Goal: Task Accomplishment & Management: Use online tool/utility

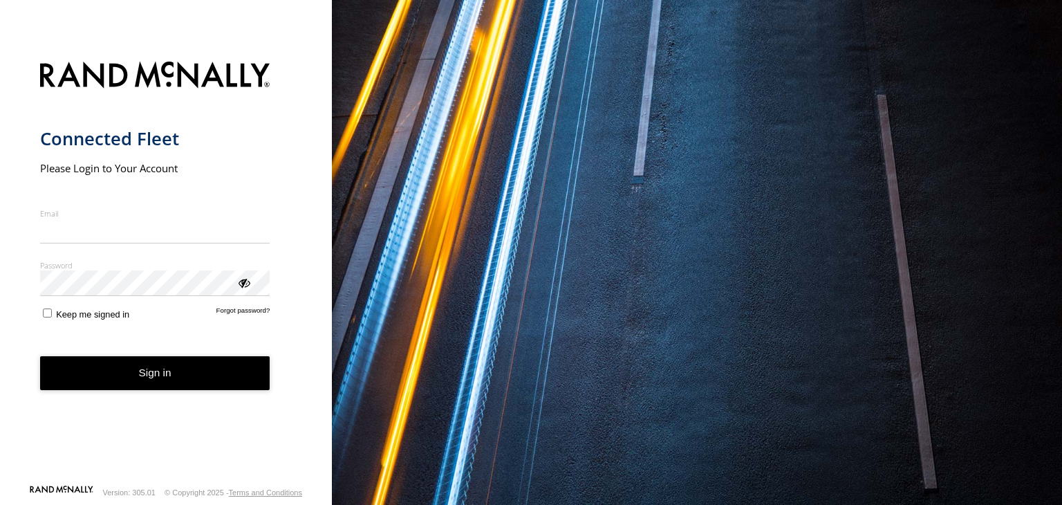
type input "**********"
click at [165, 390] on form "**********" at bounding box center [166, 268] width 252 height 431
click at [145, 370] on button "Sign in" at bounding box center [155, 373] width 230 height 34
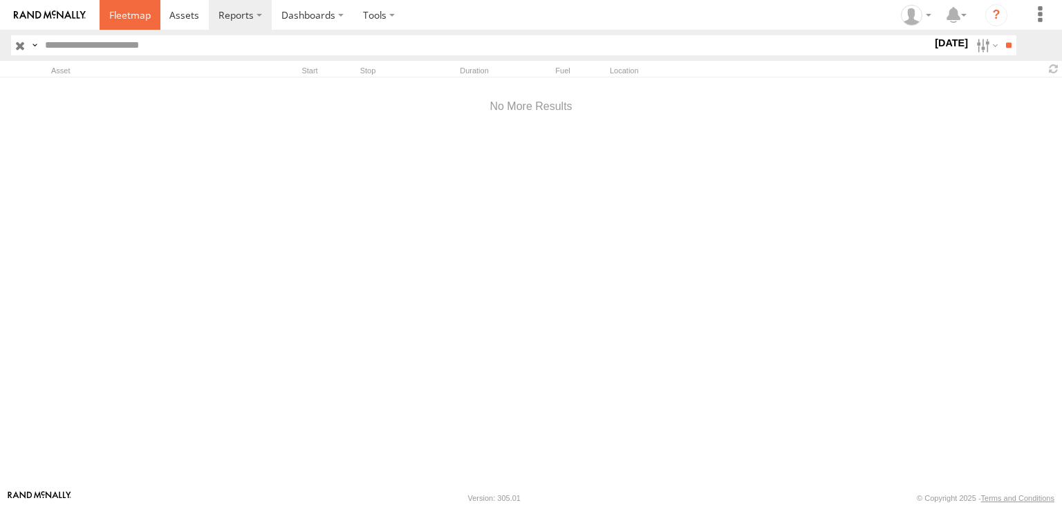
click at [130, 19] on span at bounding box center [129, 14] width 41 height 13
